Goal: Find specific page/section: Find specific page/section

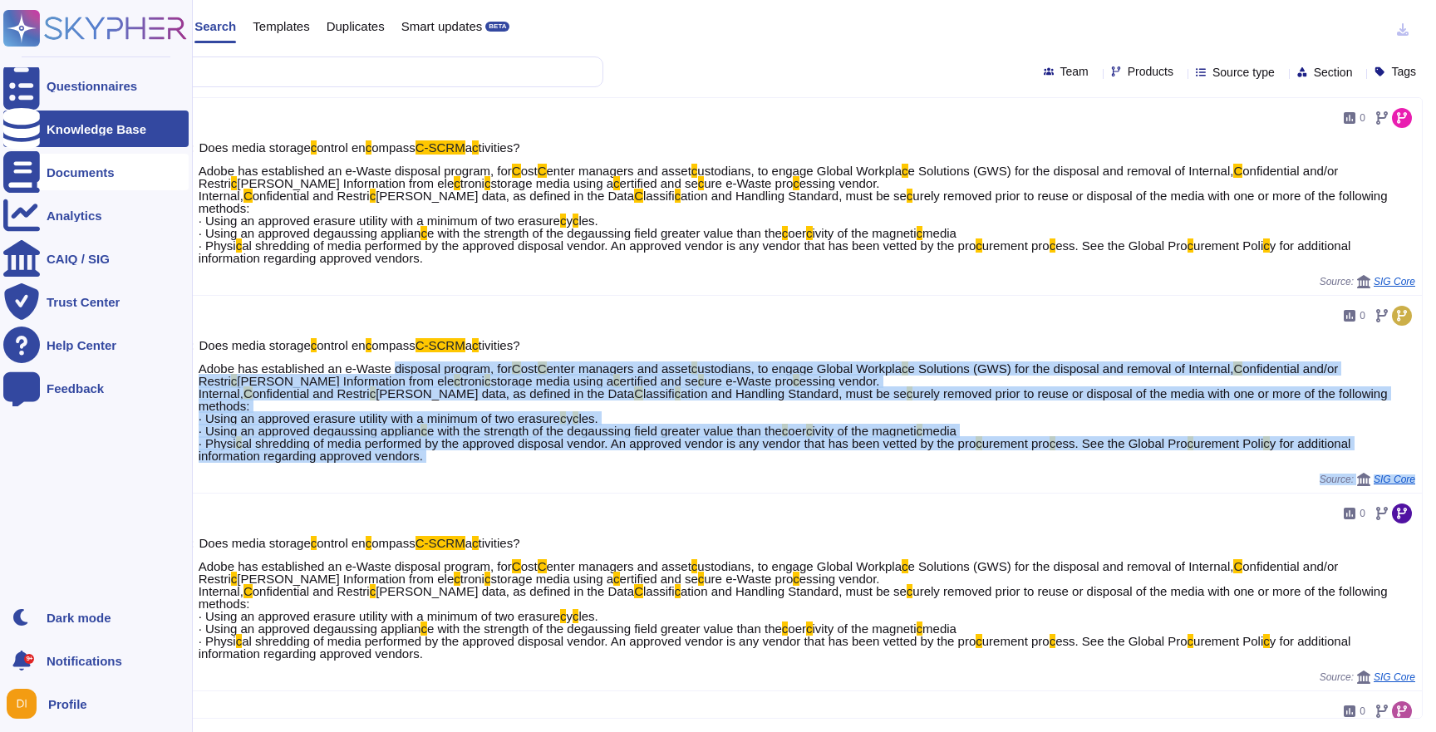
click at [26, 173] on icon at bounding box center [21, 172] width 37 height 42
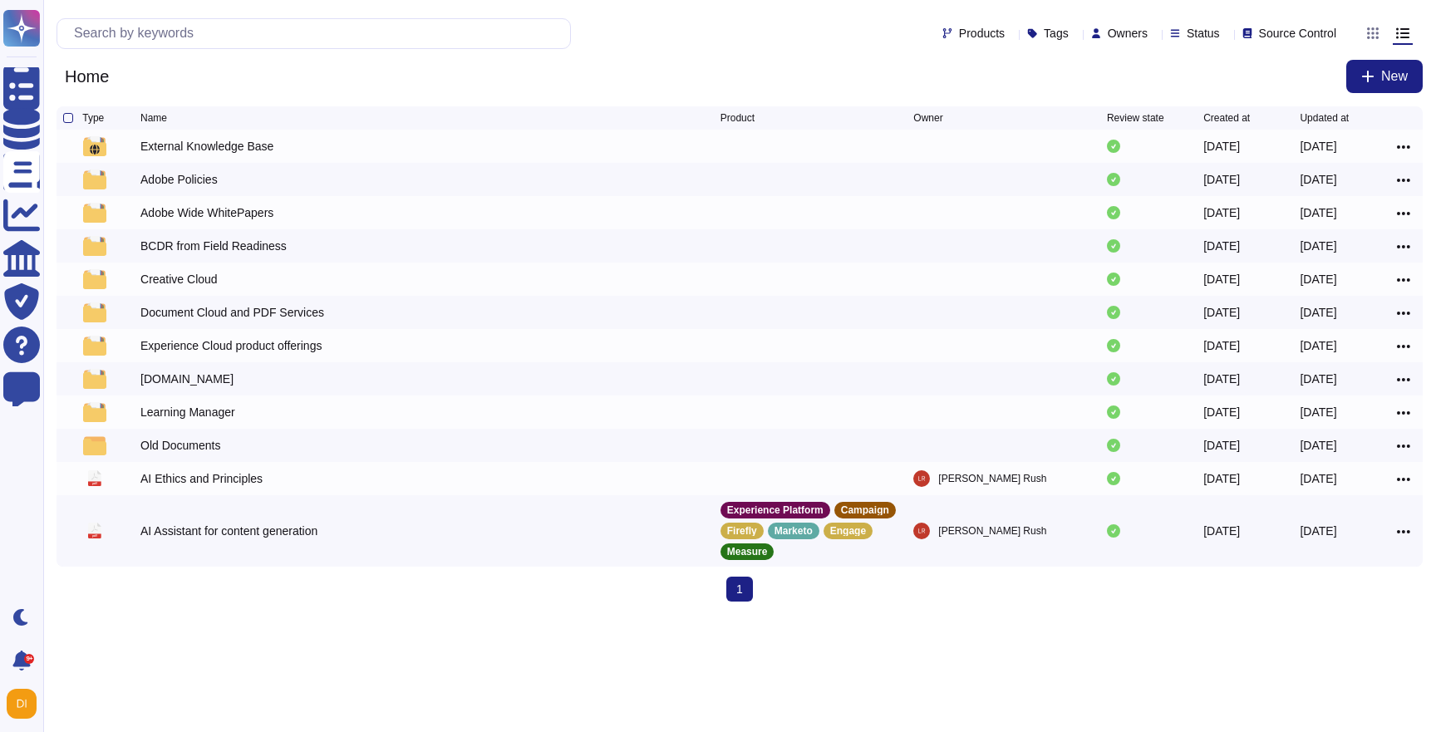
click at [637, 68] on div "Home New" at bounding box center [740, 76] width 1366 height 33
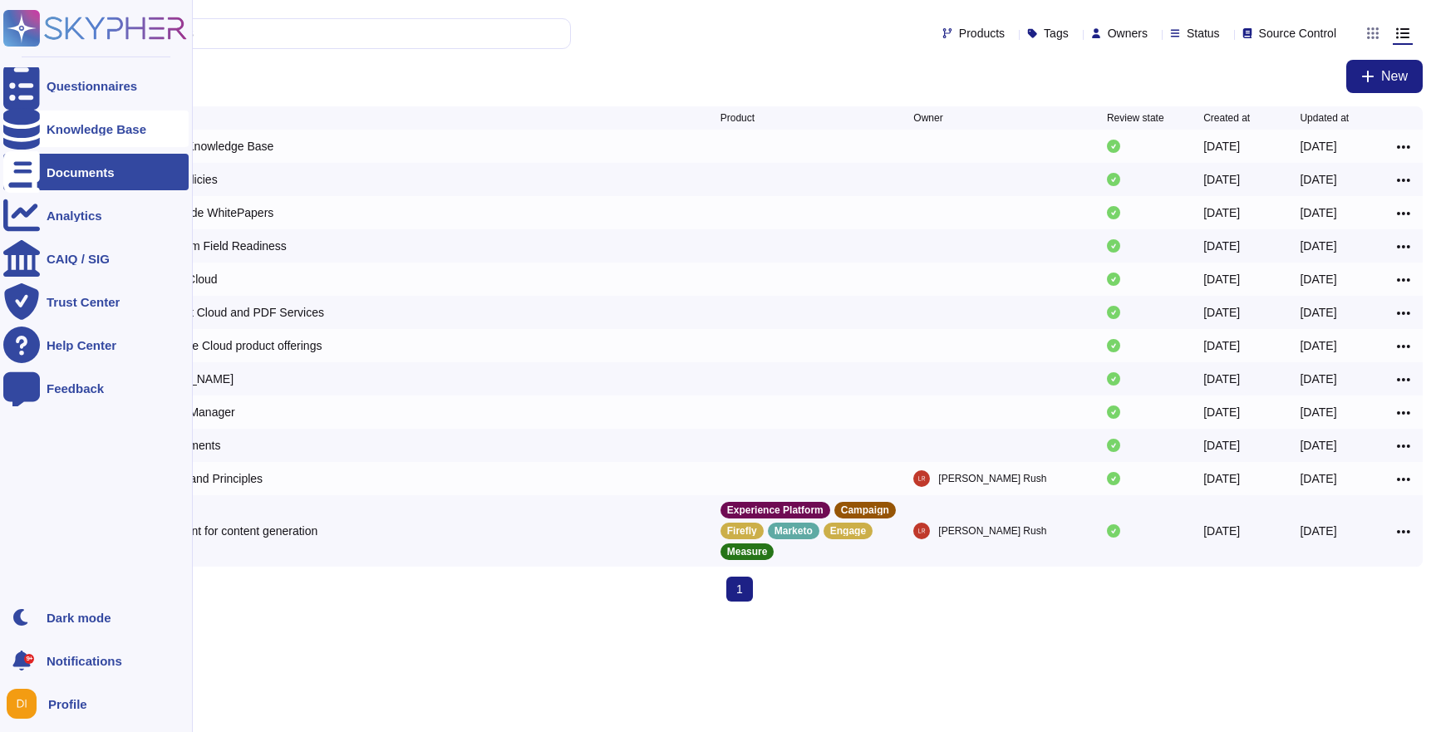
click at [63, 130] on div "Knowledge Base" at bounding box center [97, 129] width 100 height 12
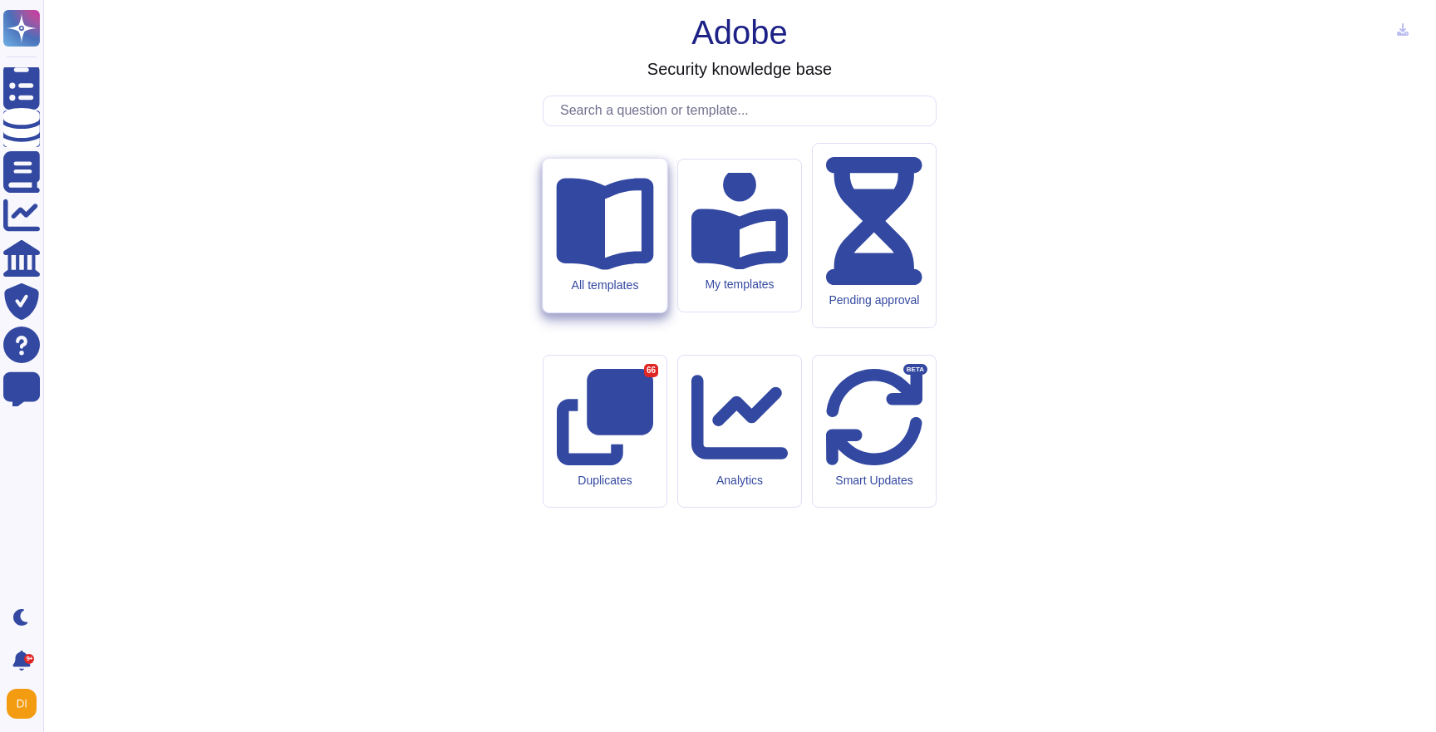
click at [629, 312] on div "All templates" at bounding box center [605, 236] width 124 height 154
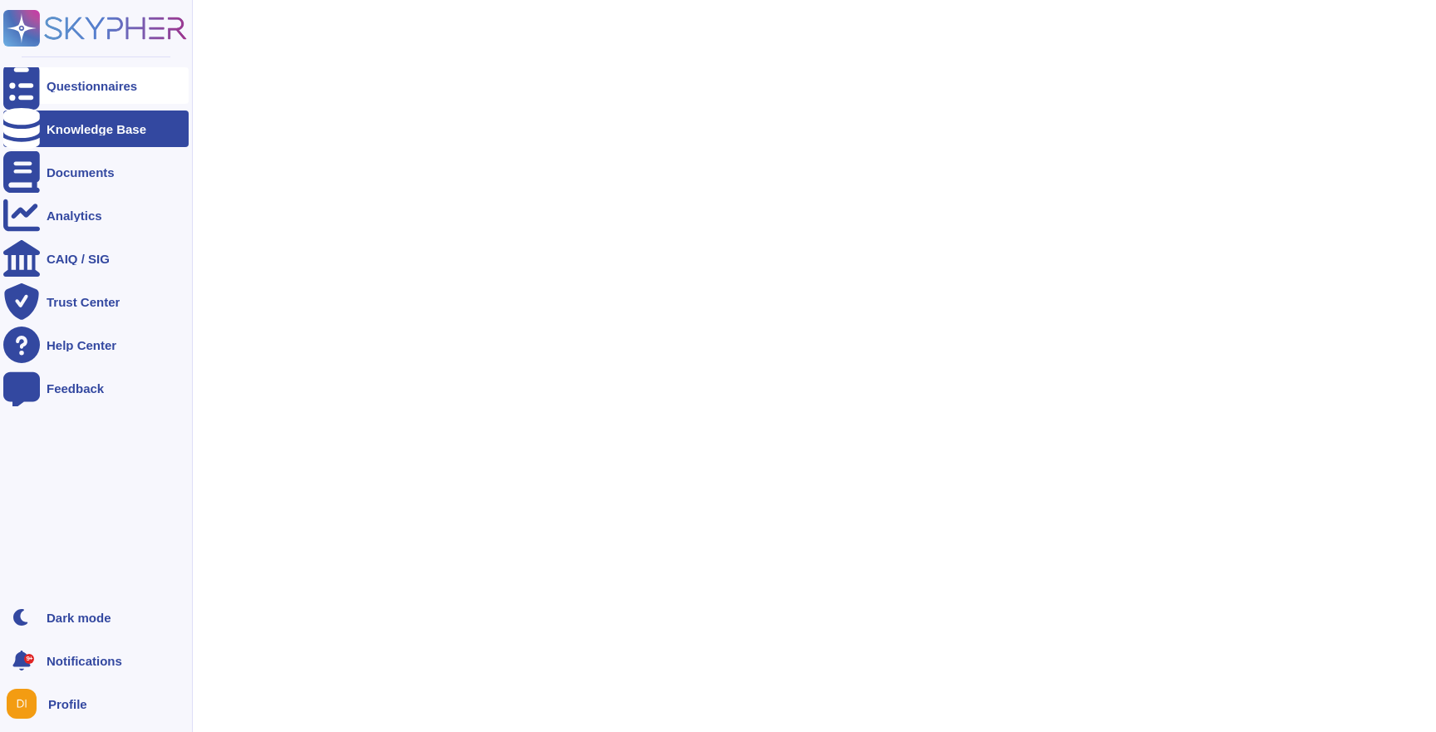
click at [86, 76] on div "Questionnaires" at bounding box center [95, 85] width 185 height 37
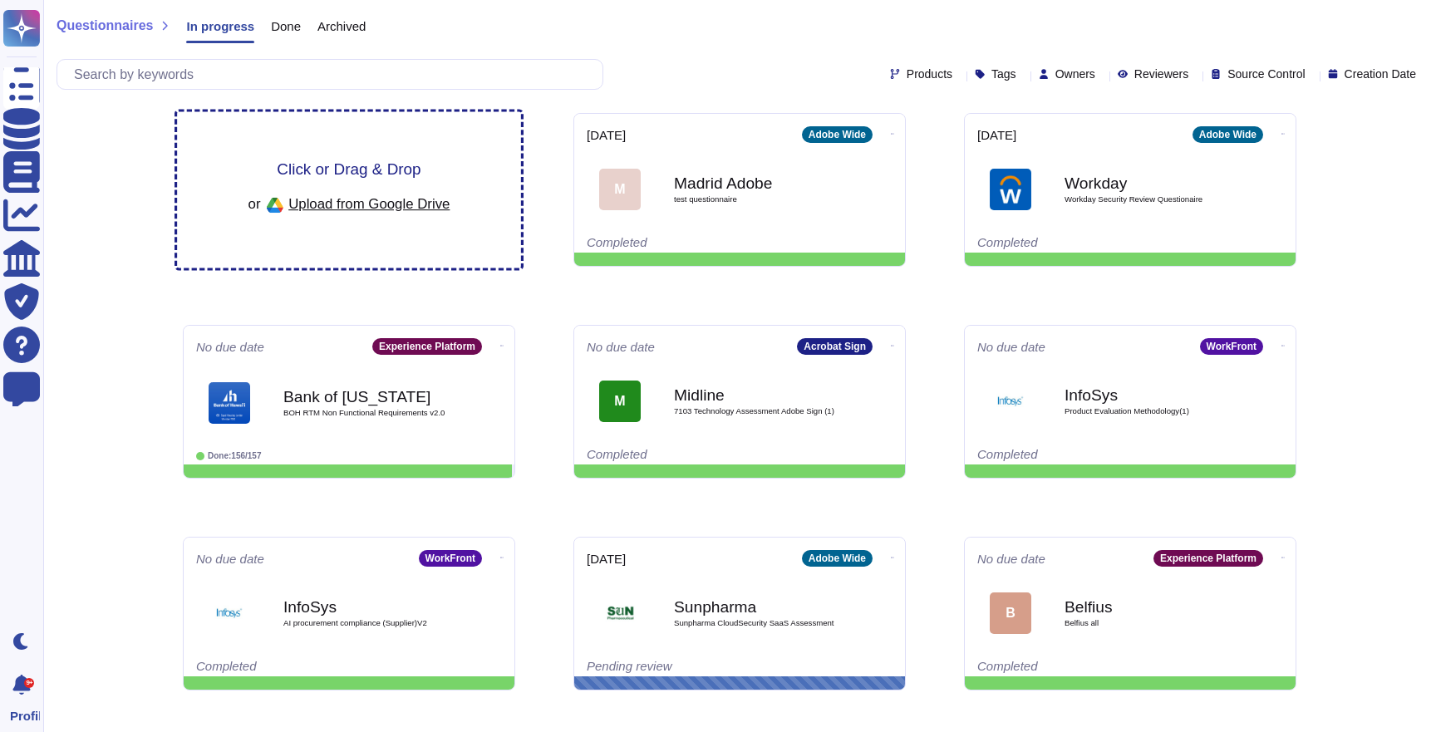
click at [393, 162] on span "Click or Drag & Drop" at bounding box center [349, 169] width 144 height 16
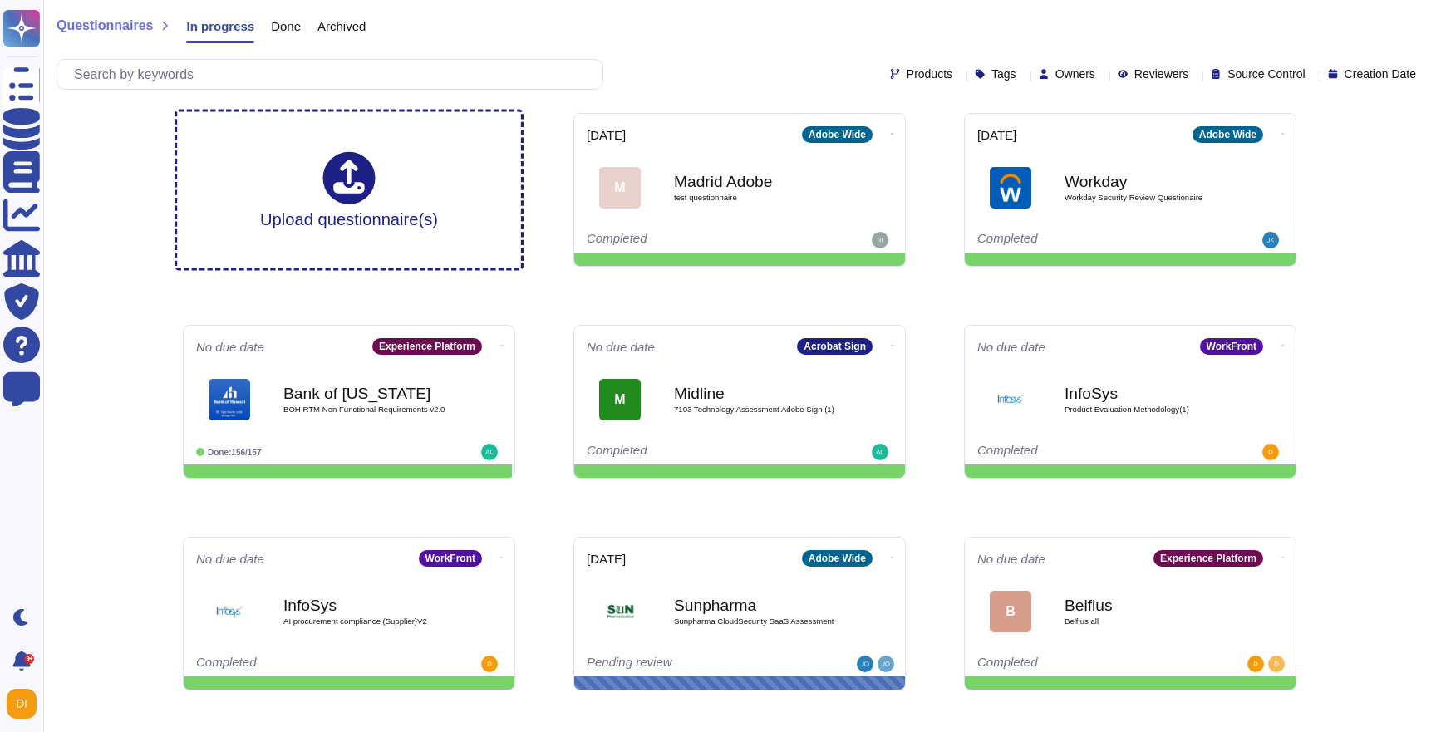
click at [1353, 254] on div "Questionnaires In progress Done Archived Products Tags Owners Reviewers Source …" at bounding box center [739, 477] width 1393 height 954
